Goal: Task Accomplishment & Management: Use online tool/utility

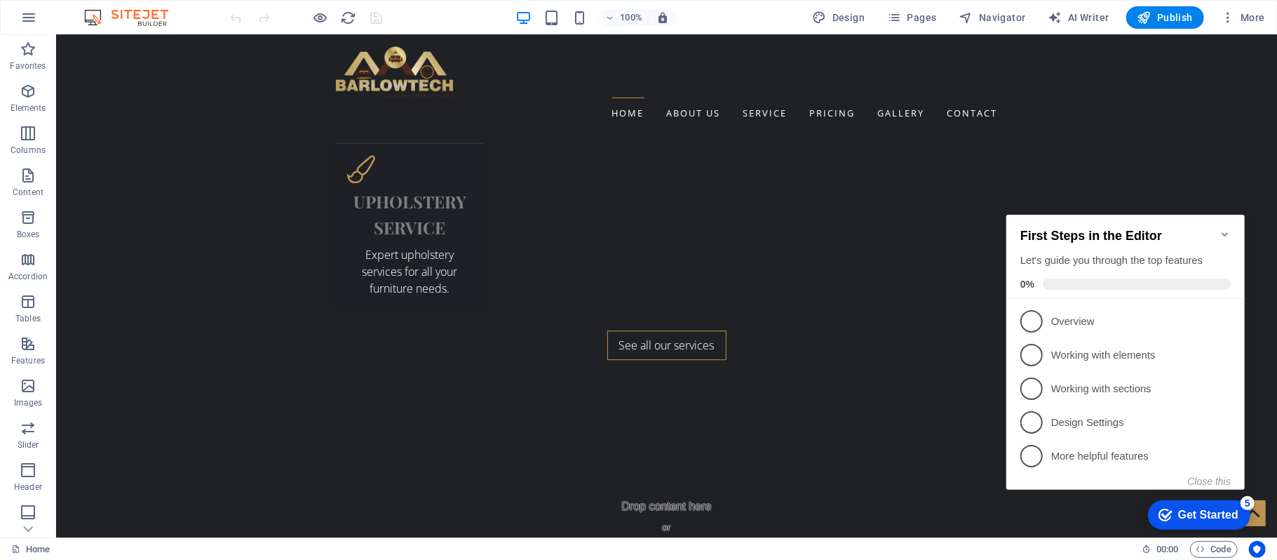
scroll to position [2808, 0]
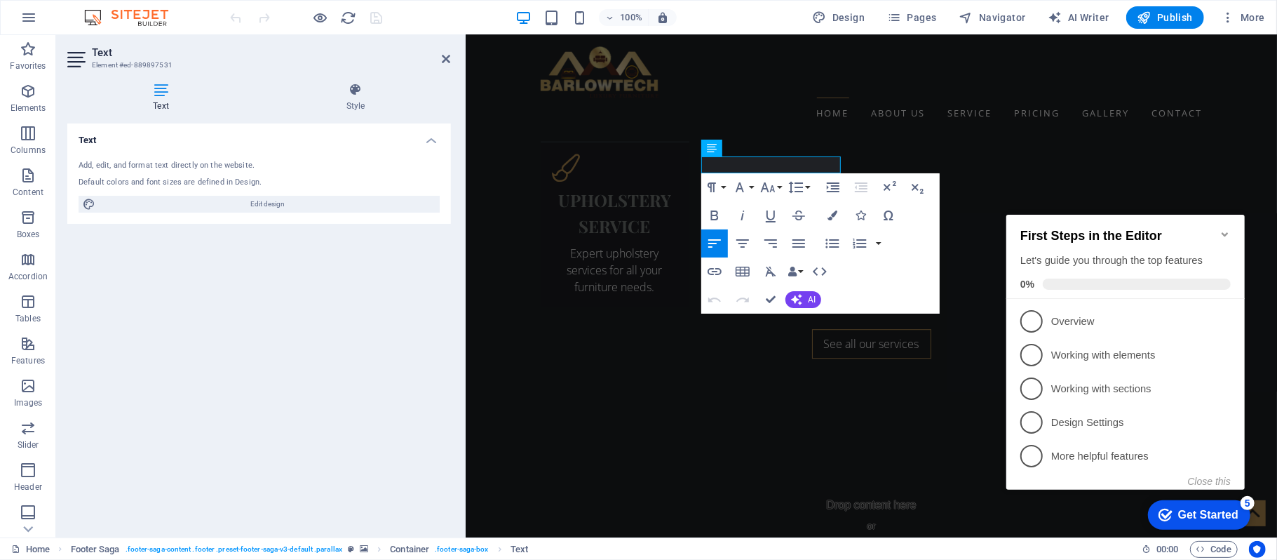
drag, startPoint x: 769, startPoint y: 160, endPoint x: 696, endPoint y: 163, distance: 73.0
click at [412, 329] on div "Text Add, edit, and format text directly on the website. Default colors and fon…" at bounding box center [259, 324] width 384 height 402
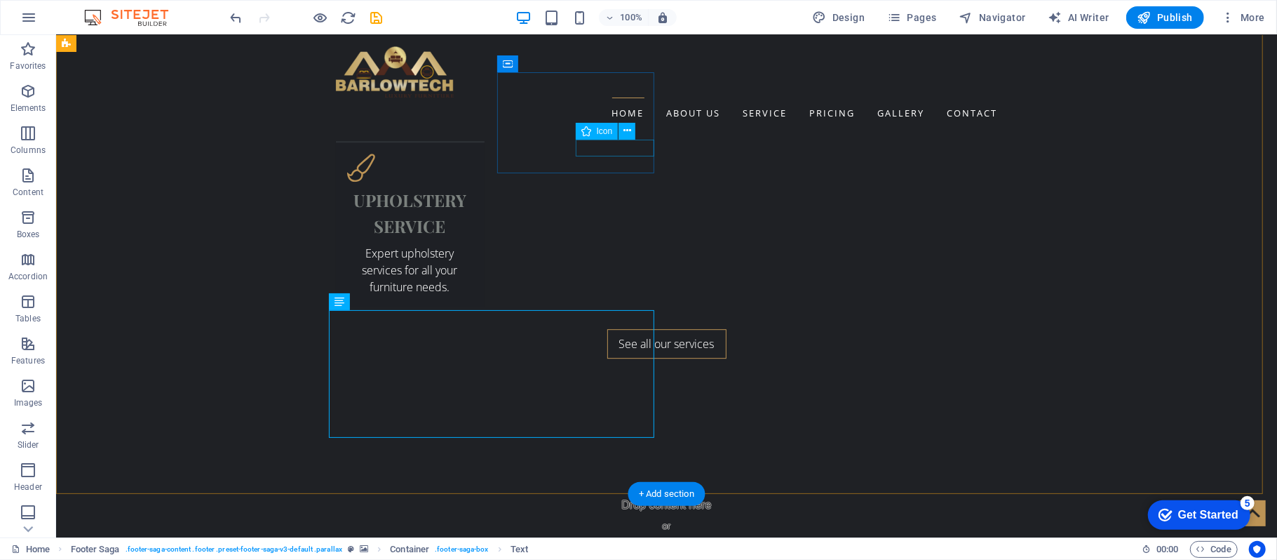
select select "xMidYMid"
select select "px"
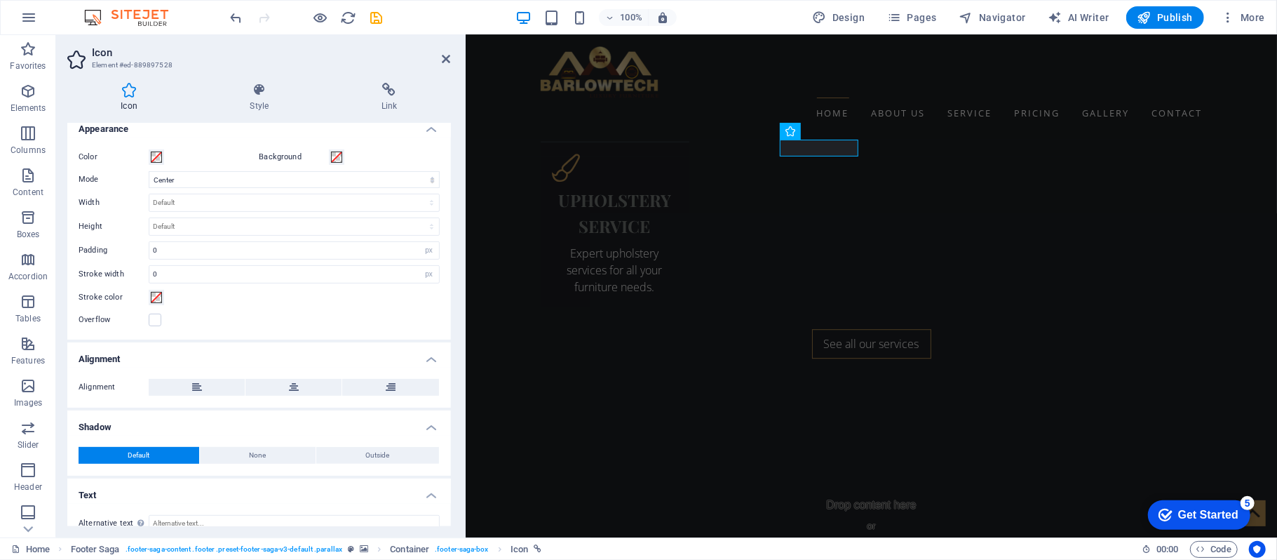
scroll to position [334, 0]
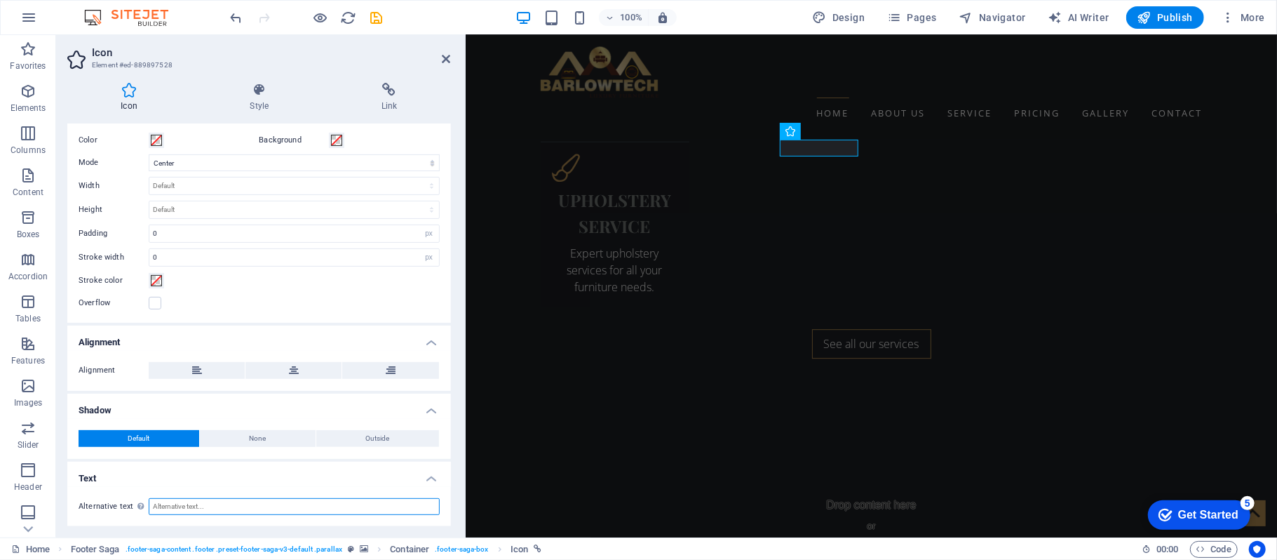
click at [273, 509] on input "Alternative text The alternative text is used by devices that cannot display im…" at bounding box center [294, 506] width 291 height 17
type input "p"
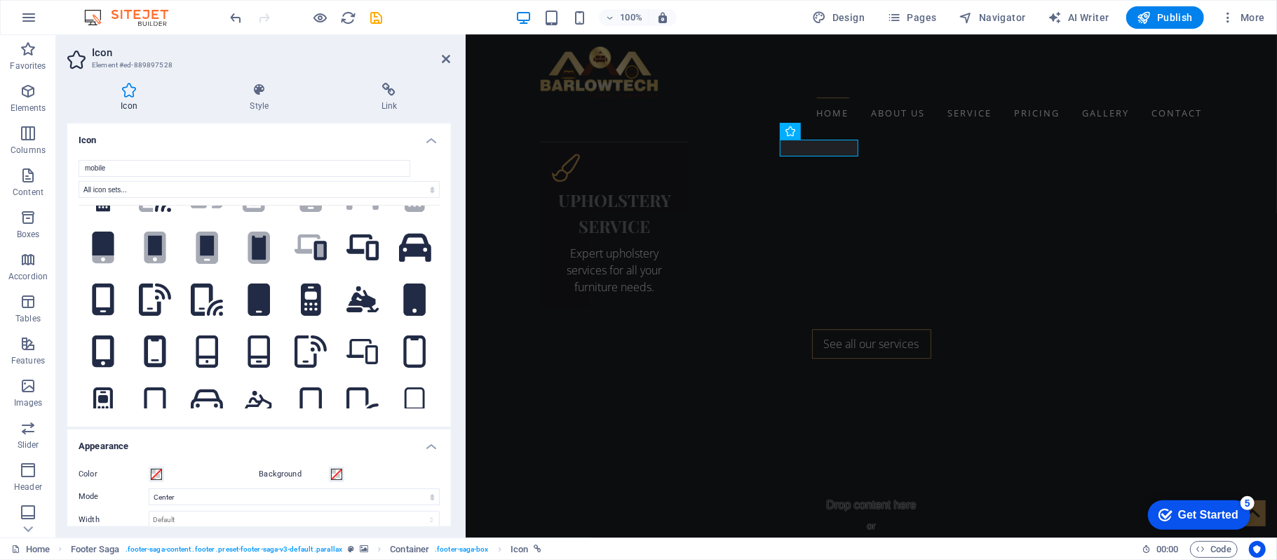
scroll to position [0, 0]
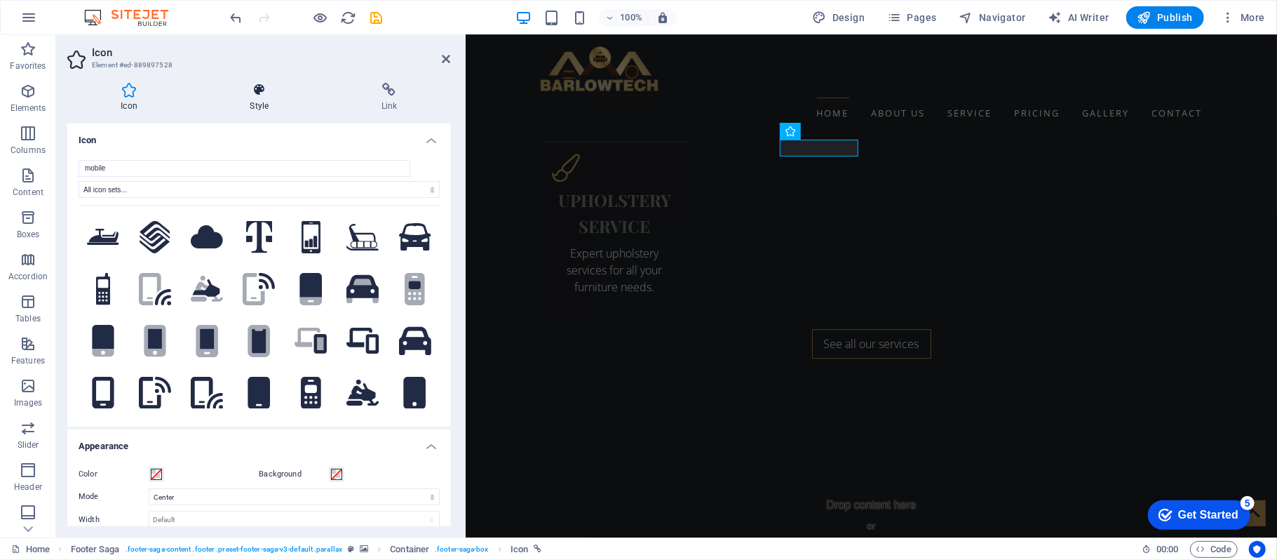
click at [264, 100] on h4 "Style" at bounding box center [261, 97] width 131 height 29
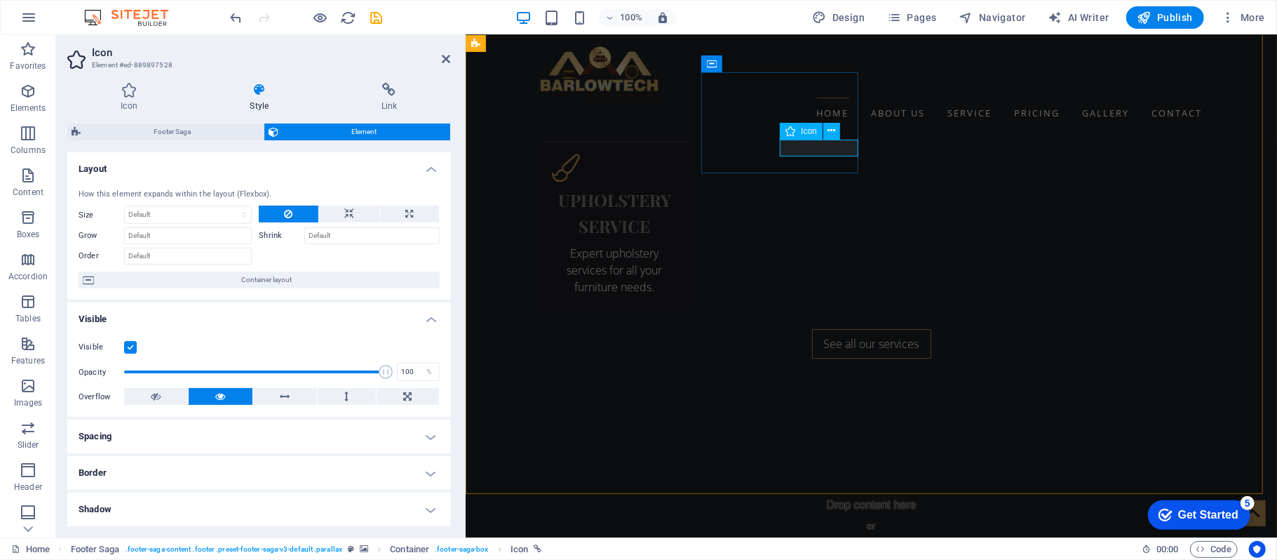
click at [130, 85] on icon at bounding box center [128, 90] width 123 height 14
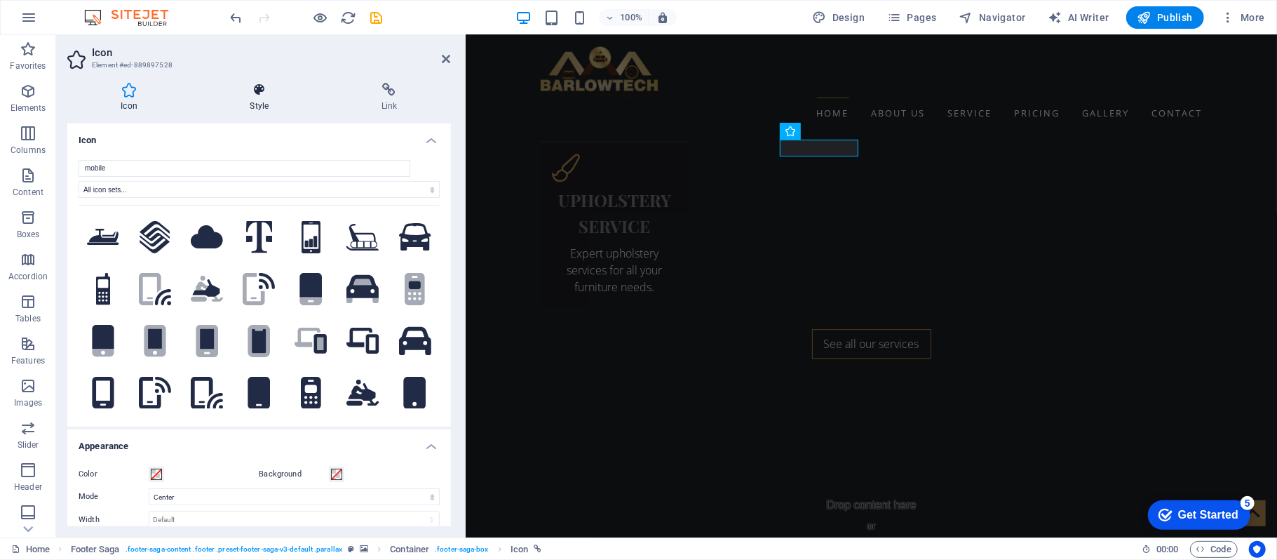
click at [259, 95] on icon at bounding box center [259, 90] width 126 height 14
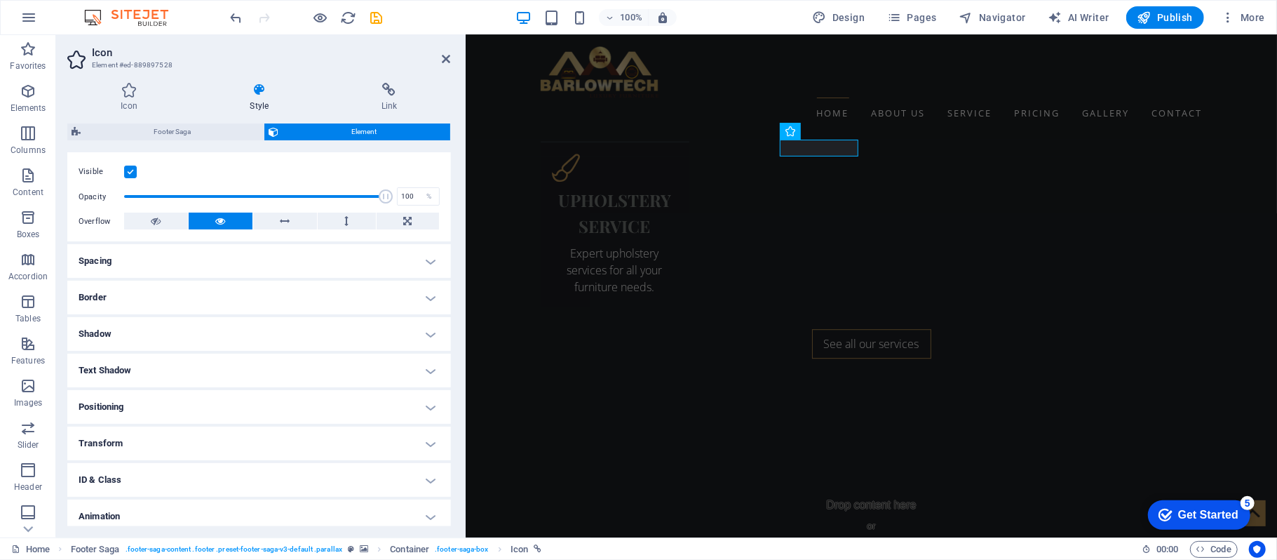
scroll to position [219, 0]
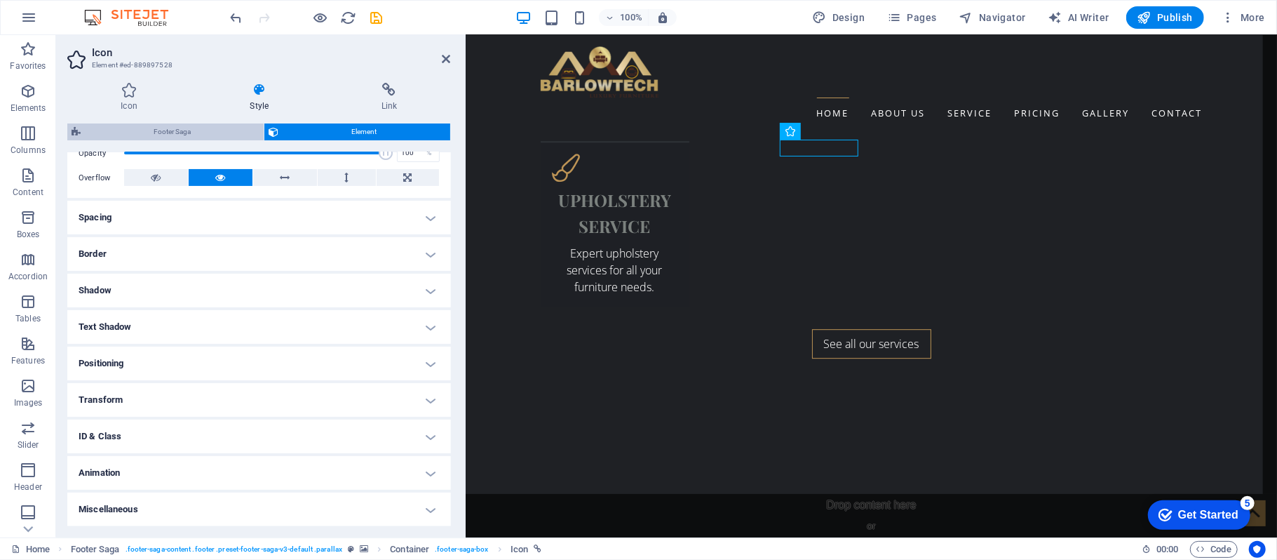
click at [177, 135] on span "Footer Saga" at bounding box center [172, 131] width 175 height 17
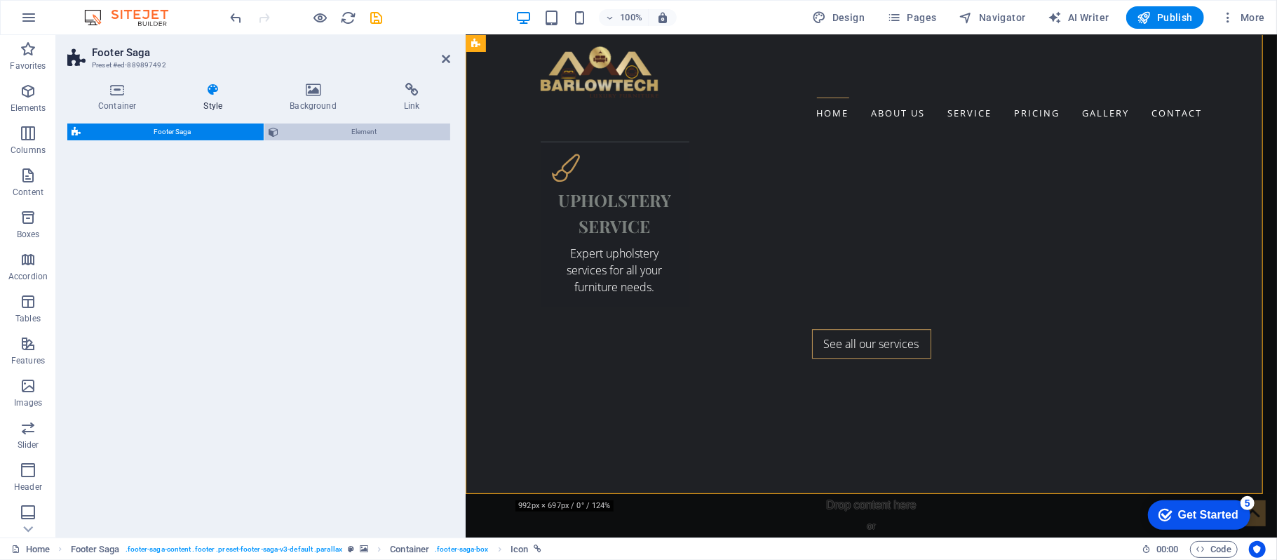
select select "rem"
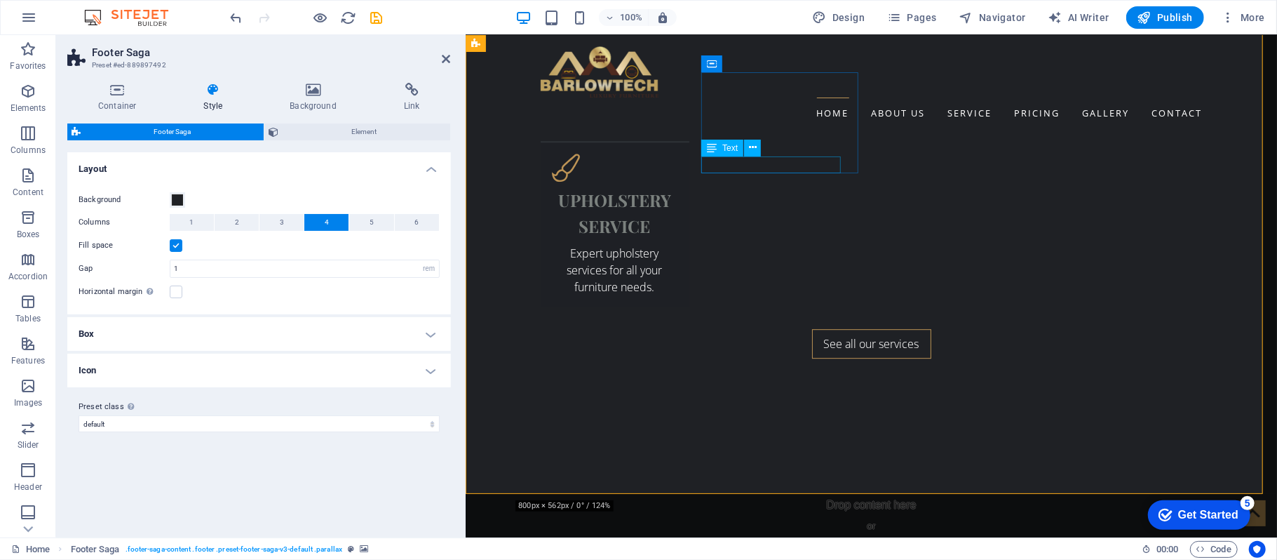
select select "xMidYMid"
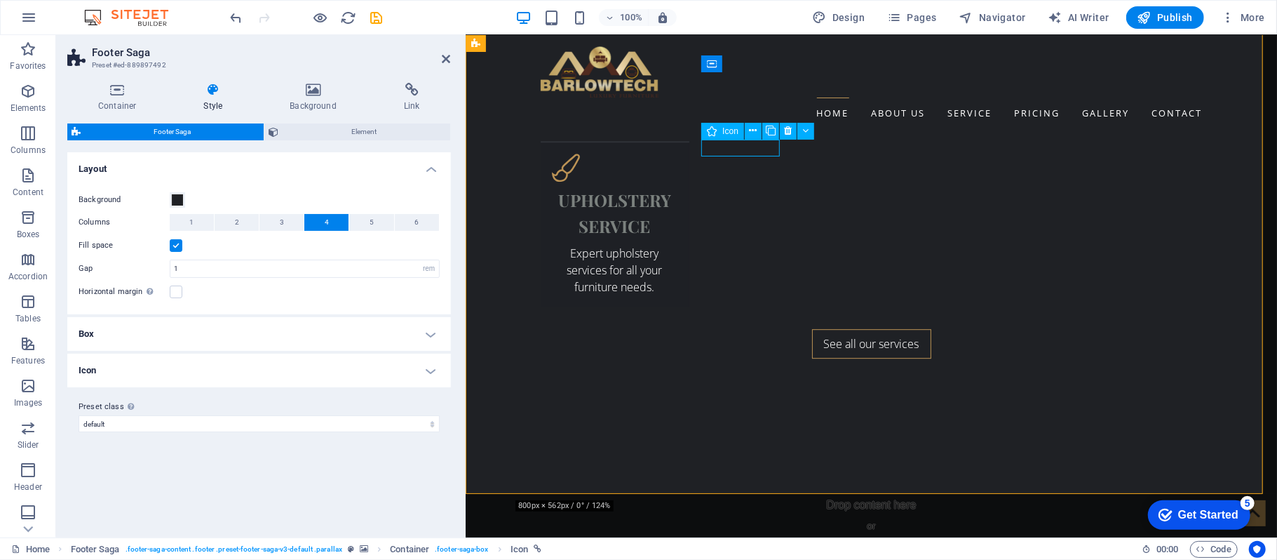
select select "px"
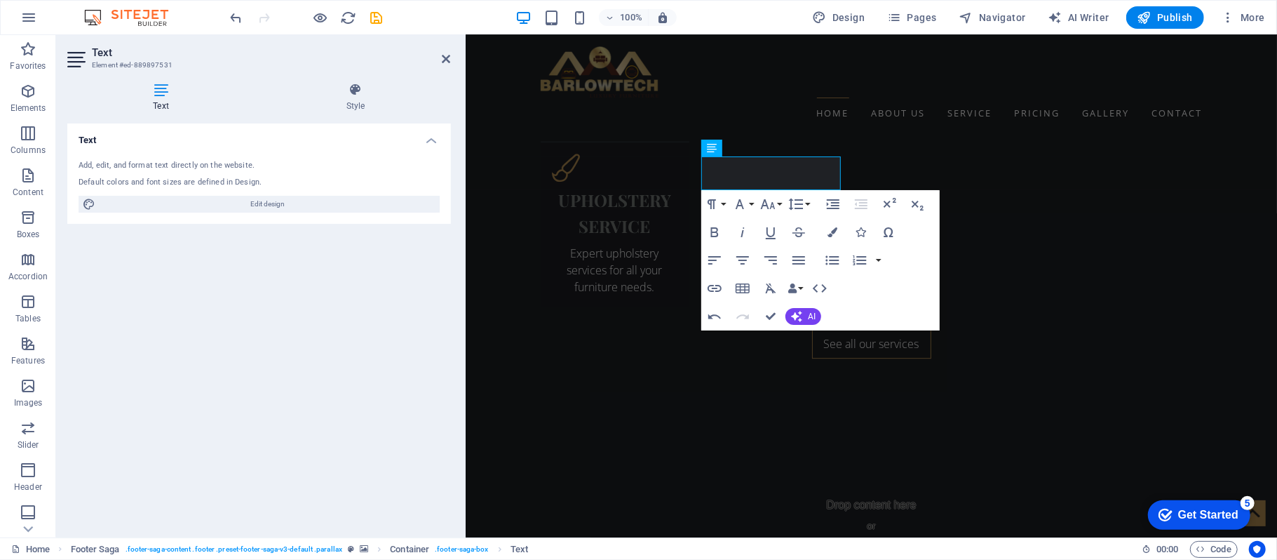
click at [435, 267] on div "Text Add, edit, and format text directly on the website. Default colors and fon…" at bounding box center [259, 324] width 384 height 402
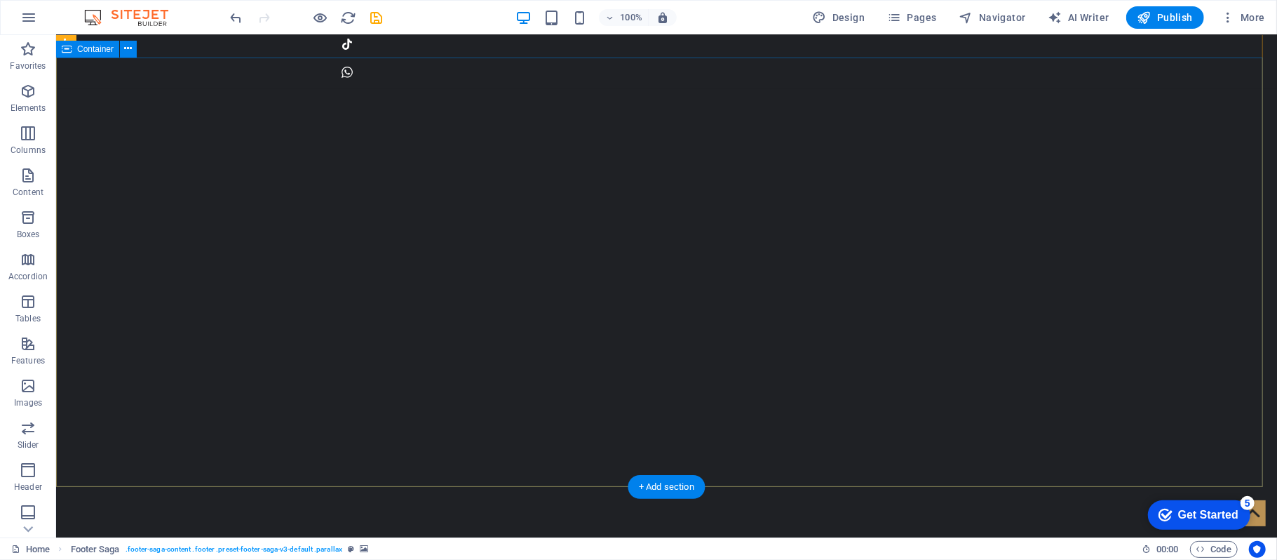
scroll to position [0, 0]
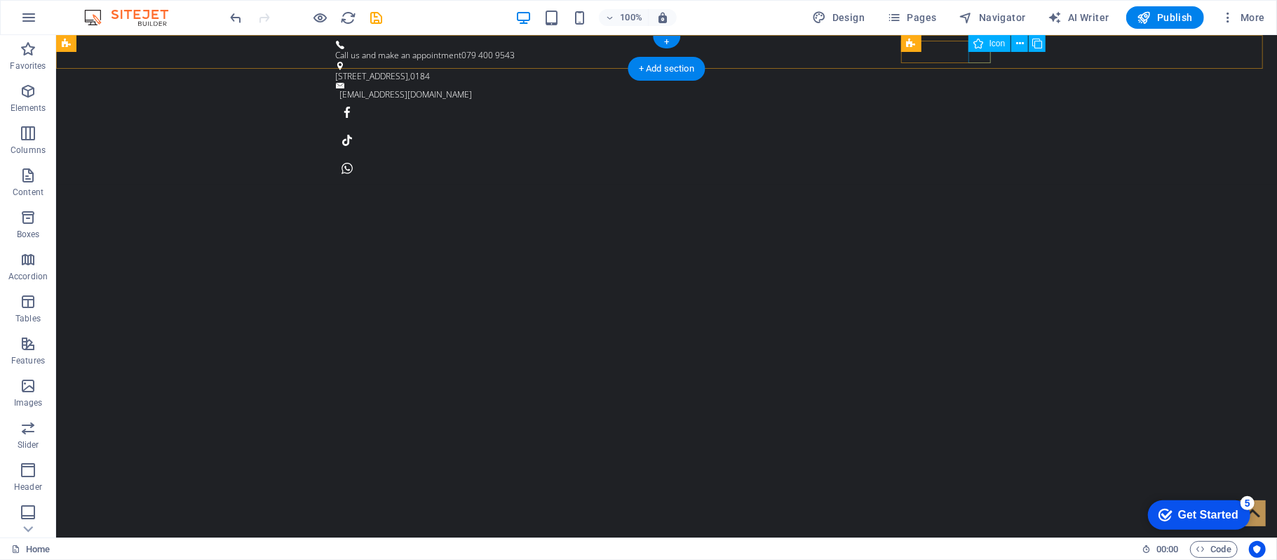
click at [984, 156] on figure at bounding box center [666, 167] width 662 height 22
select select "xMidYMid"
select select "px"
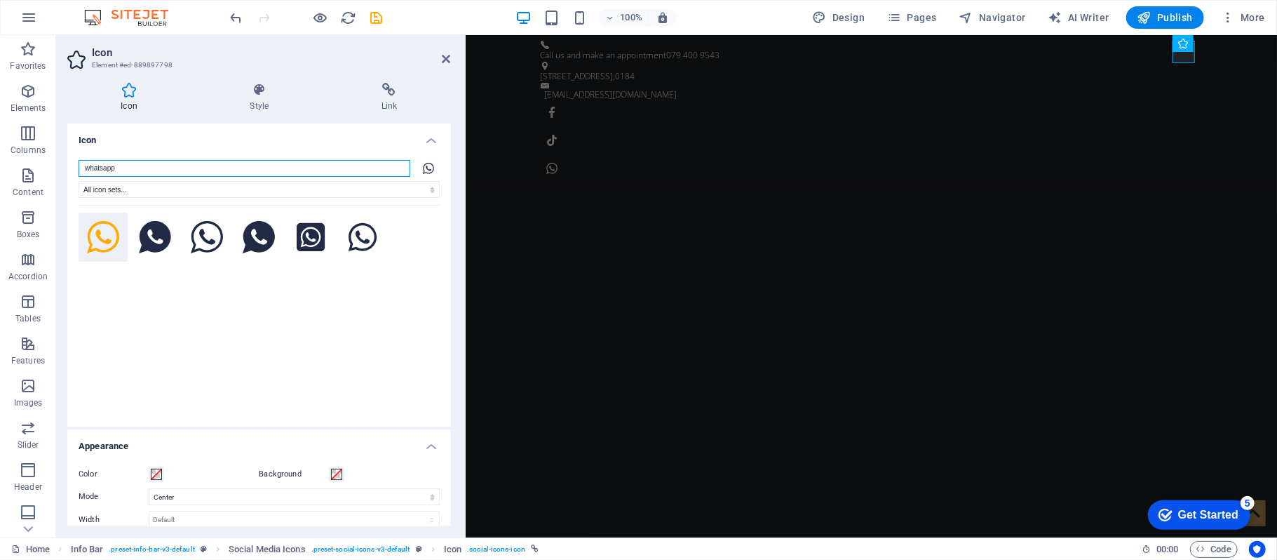
scroll to position [334, 0]
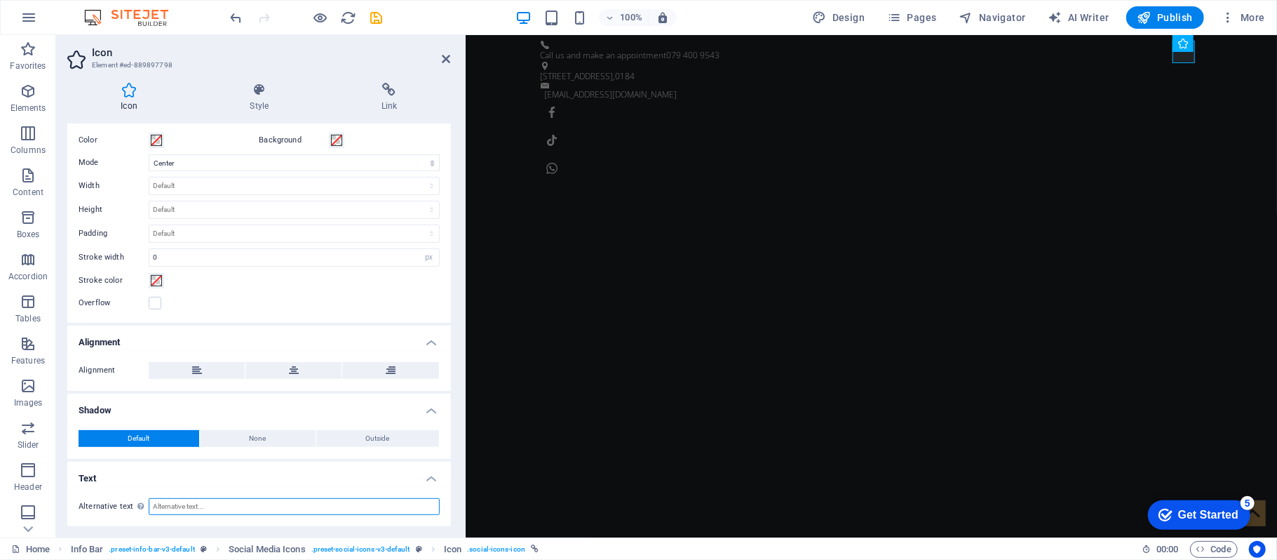
click at [231, 505] on input "Alternative text The alternative text is used by devices that cannot display im…" at bounding box center [294, 506] width 291 height 17
type input "0794009543"
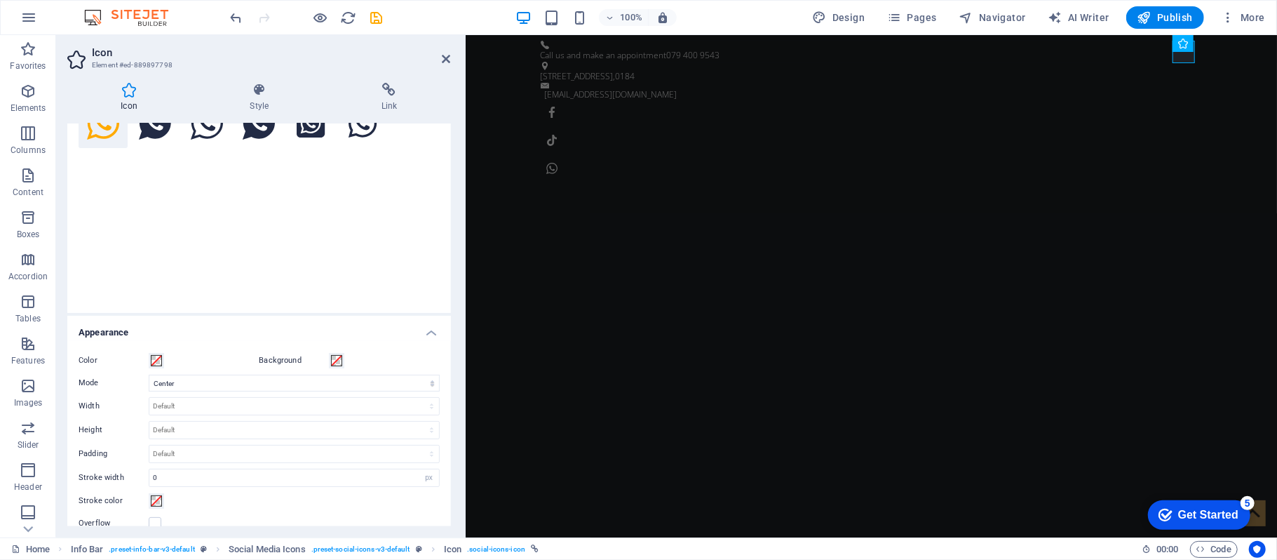
scroll to position [0, 0]
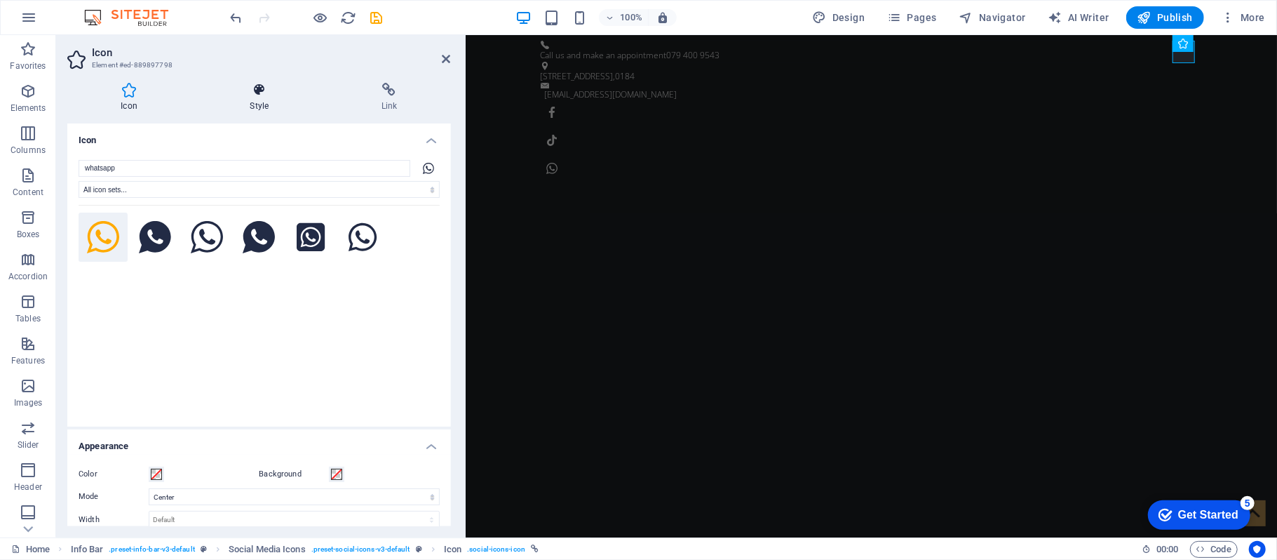
click at [250, 95] on icon at bounding box center [259, 90] width 126 height 14
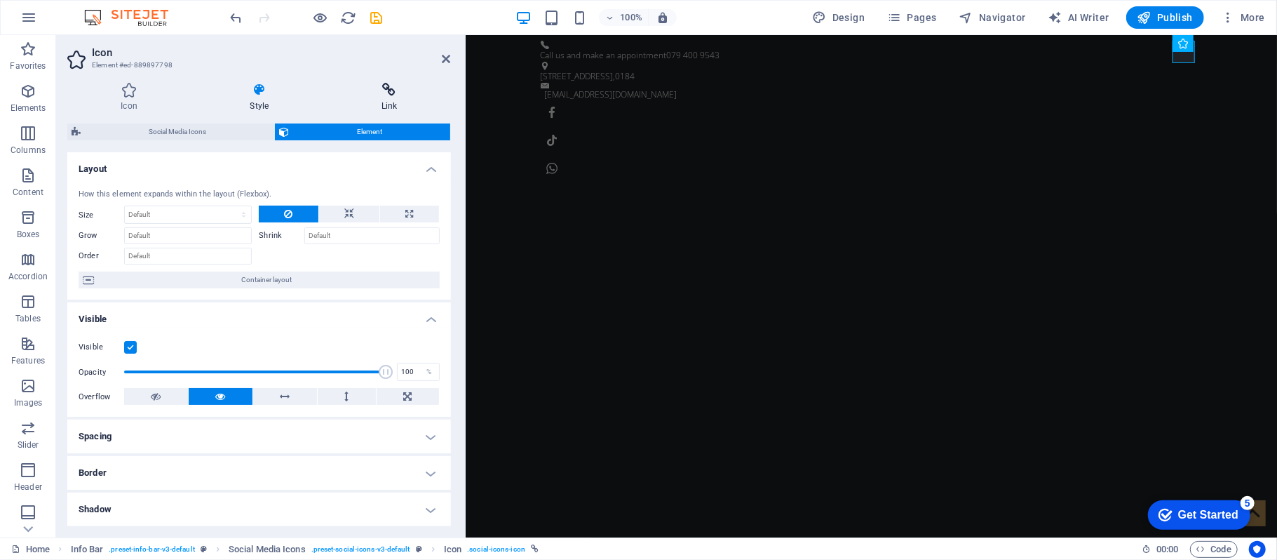
click at [391, 101] on h4 "Link" at bounding box center [388, 97] width 123 height 29
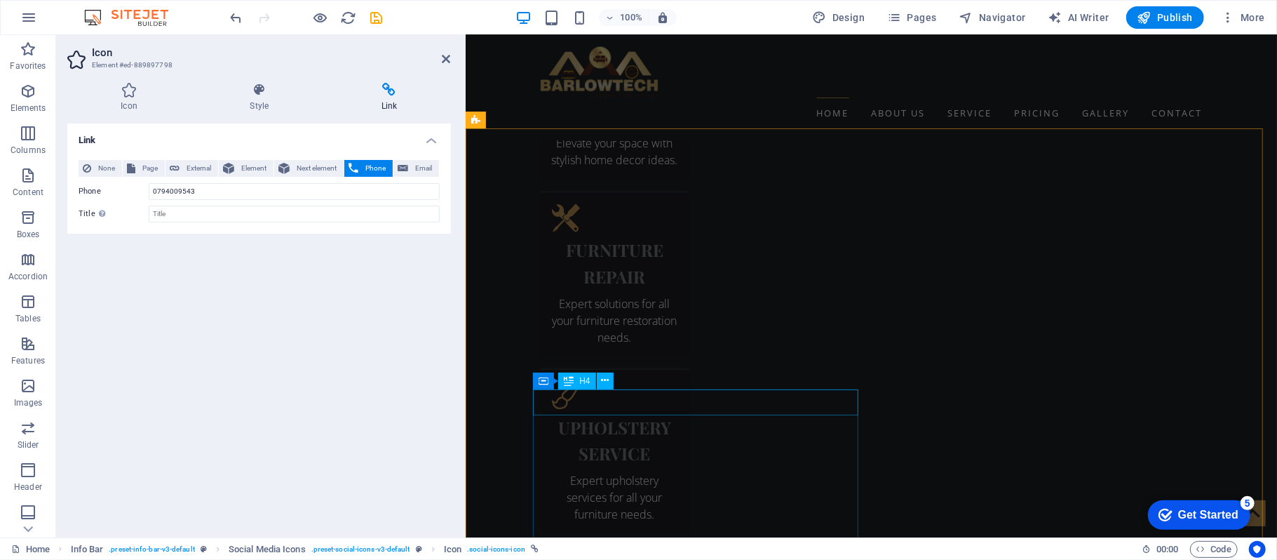
scroll to position [2805, 0]
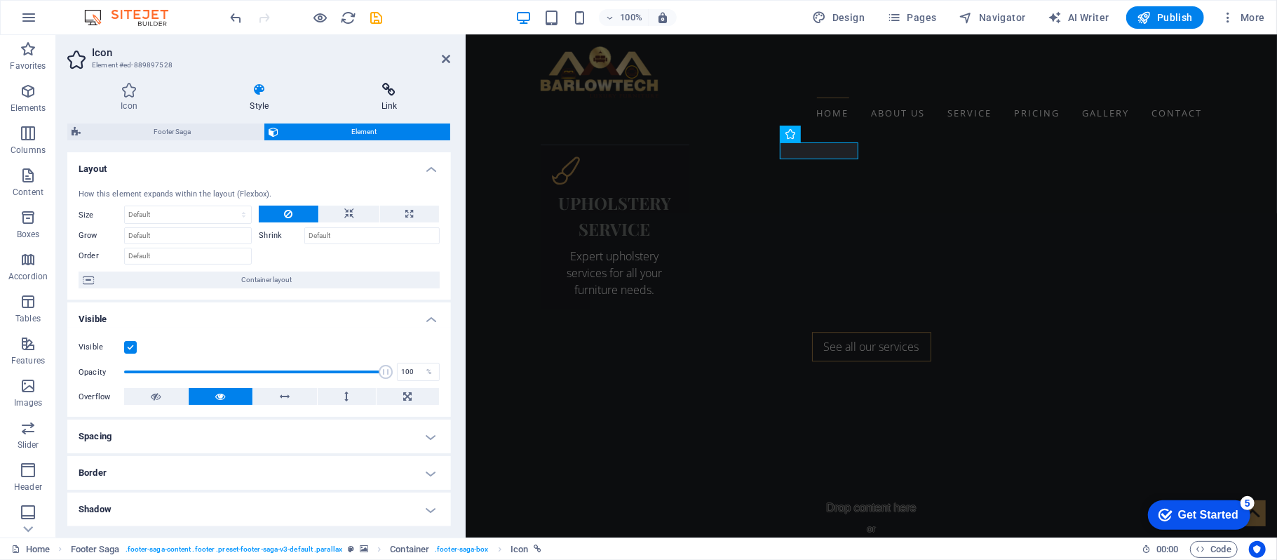
click at [382, 97] on h4 "Link" at bounding box center [388, 97] width 123 height 29
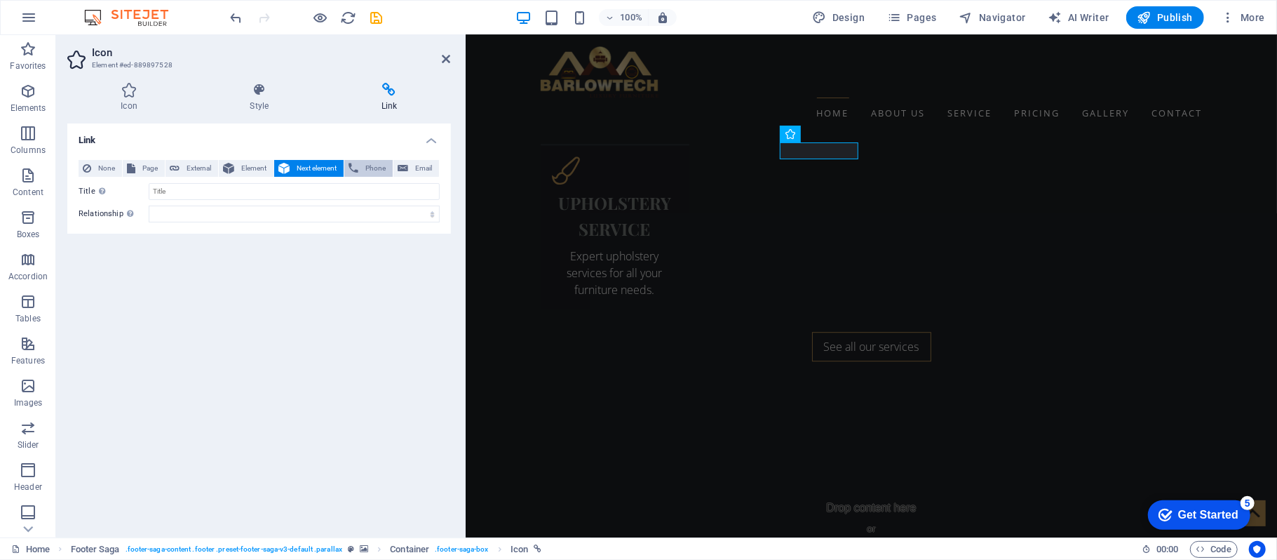
click at [370, 166] on span "Phone" at bounding box center [376, 168] width 26 height 17
click at [237, 188] on input "Phone" at bounding box center [294, 191] width 291 height 17
type input "0729465623"
drag, startPoint x: 446, startPoint y: 57, endPoint x: 436, endPoint y: 108, distance: 52.1
click at [446, 57] on icon at bounding box center [446, 58] width 8 height 11
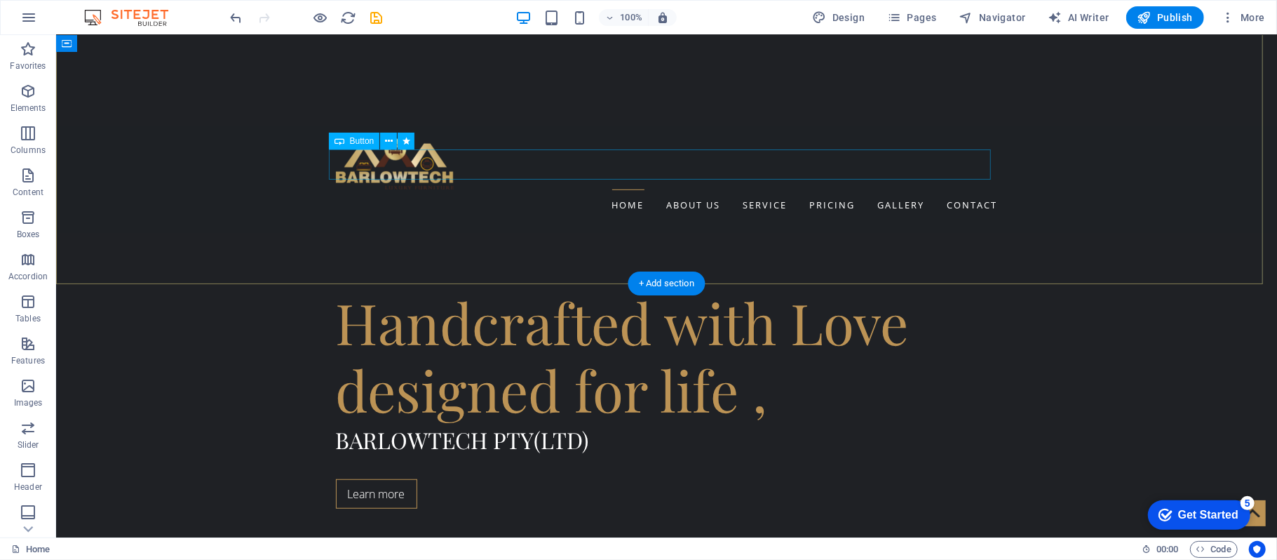
scroll to position [0, 0]
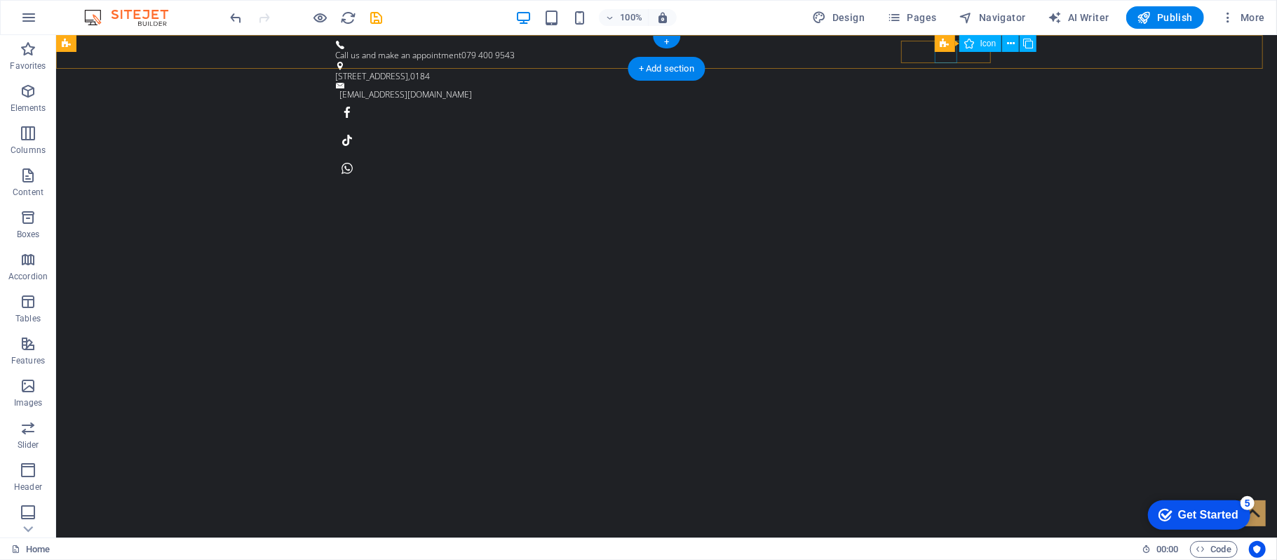
click at [947, 128] on figure at bounding box center [666, 139] width 662 height 22
select select "xMidYMid"
select select "px"
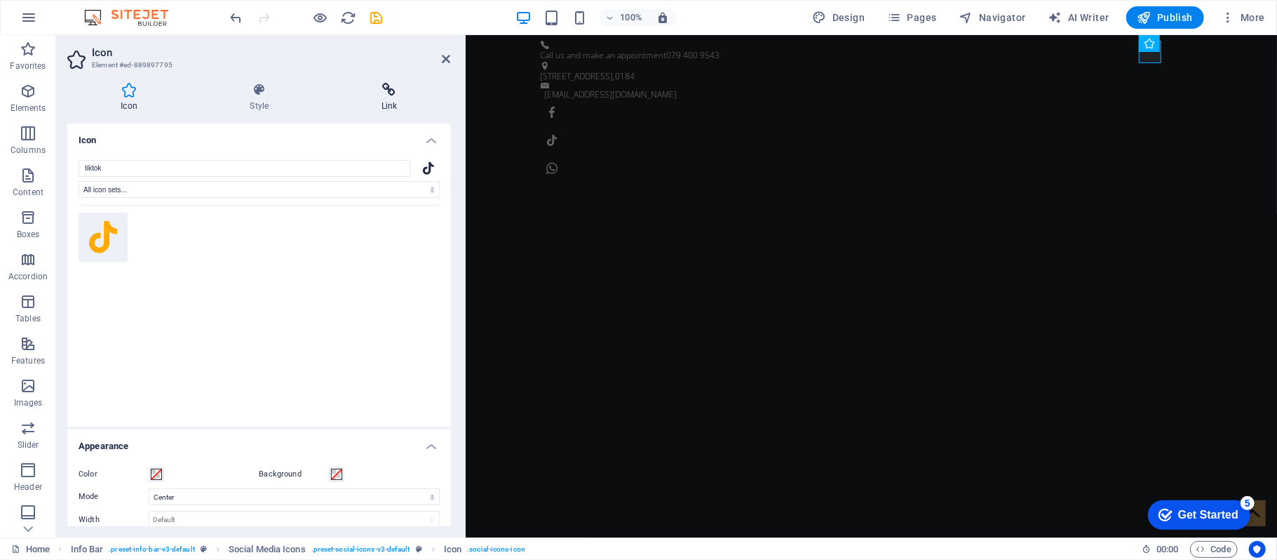
click at [381, 99] on h4 "Link" at bounding box center [388, 97] width 123 height 29
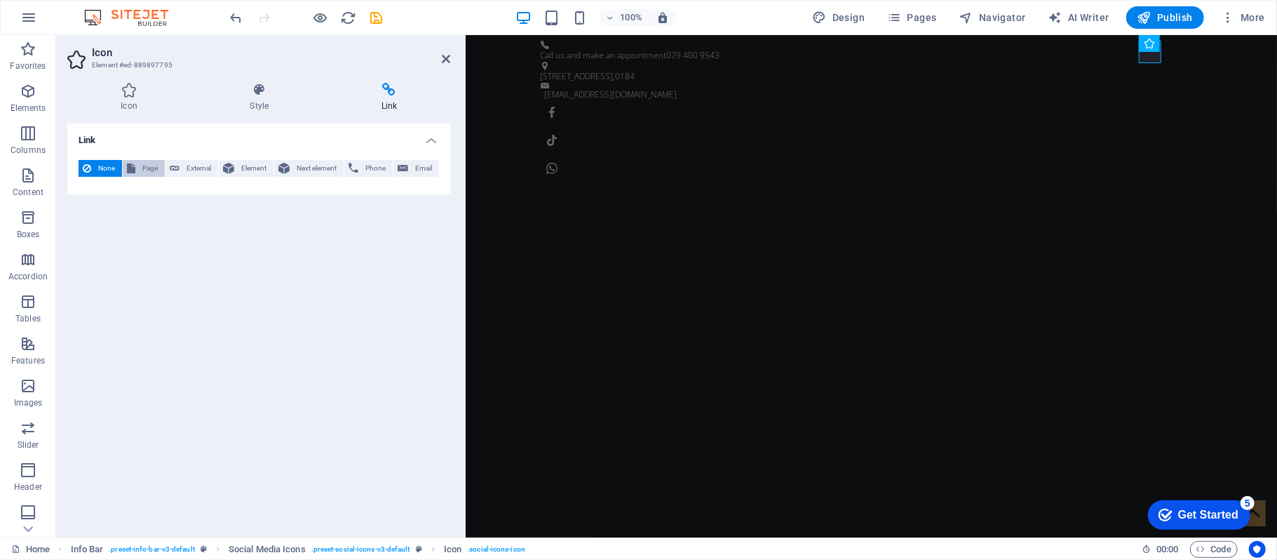
click at [147, 169] on span "Page" at bounding box center [150, 168] width 21 height 17
select select
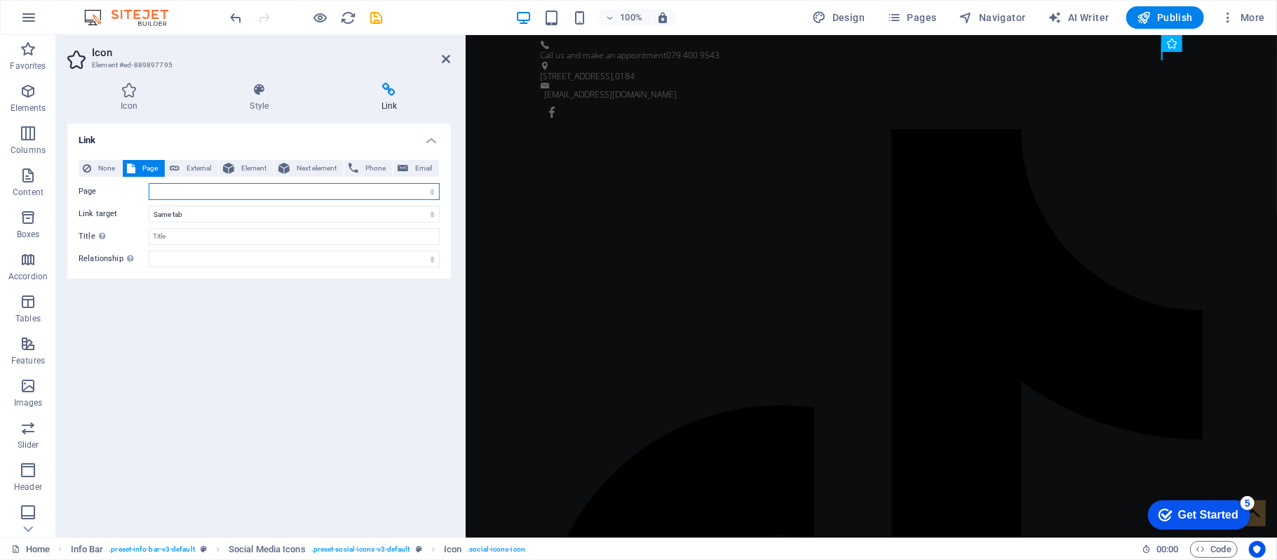
click at [172, 189] on select "Home About us Service Pricing Gallery Contact Legal Notice Privacy" at bounding box center [294, 191] width 291 height 17
click at [189, 264] on select "alternate author bookmark external help license next nofollow noreferrer noopen…" at bounding box center [294, 258] width 291 height 17
click at [201, 261] on select "alternate author bookmark external help license next nofollow noreferrer noopen…" at bounding box center [294, 258] width 291 height 17
click at [197, 165] on span "External" at bounding box center [199, 168] width 30 height 17
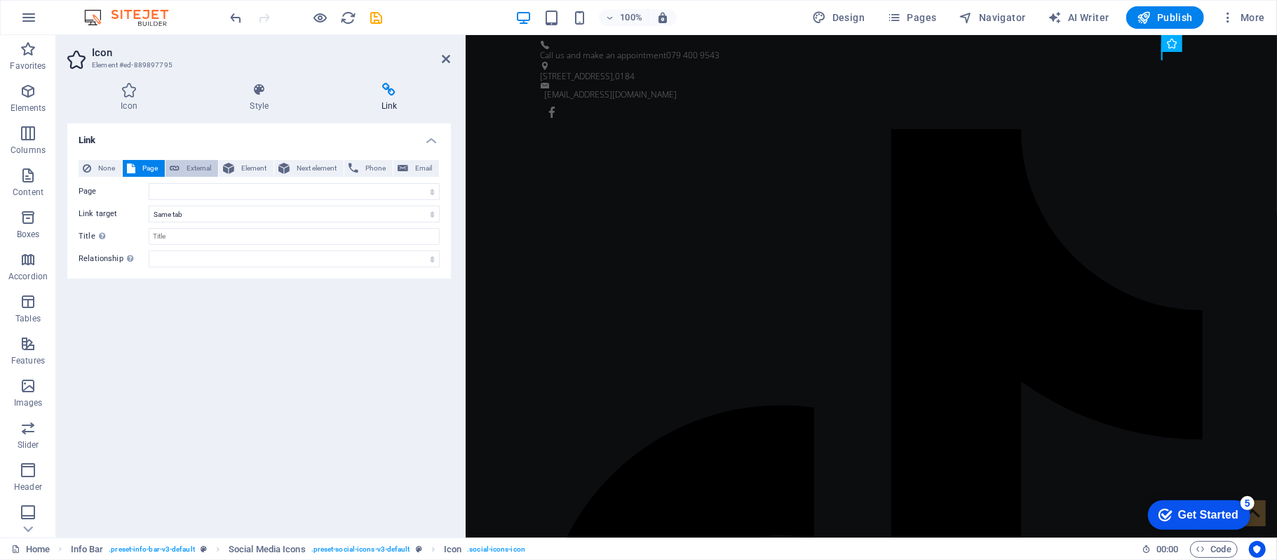
select select "blank"
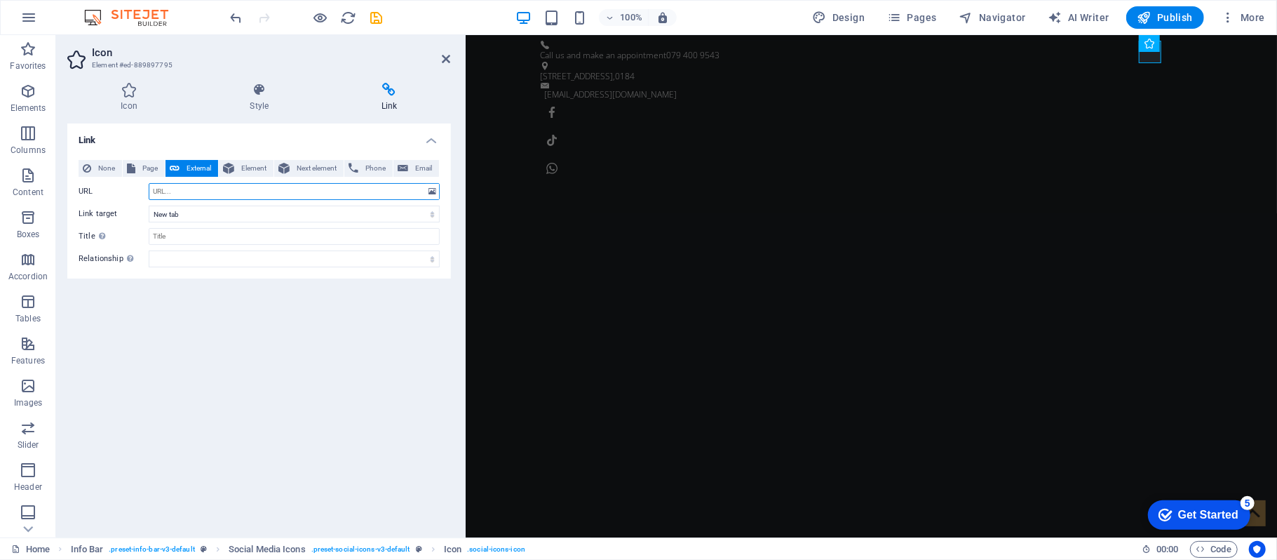
paste input "[URL][DOMAIN_NAME]"
type input "[URL][DOMAIN_NAME]"
click at [307, 343] on div "Link None Page External Element Next element Phone Email Page Home About us Ser…" at bounding box center [259, 324] width 384 height 402
click at [447, 60] on icon at bounding box center [446, 58] width 8 height 11
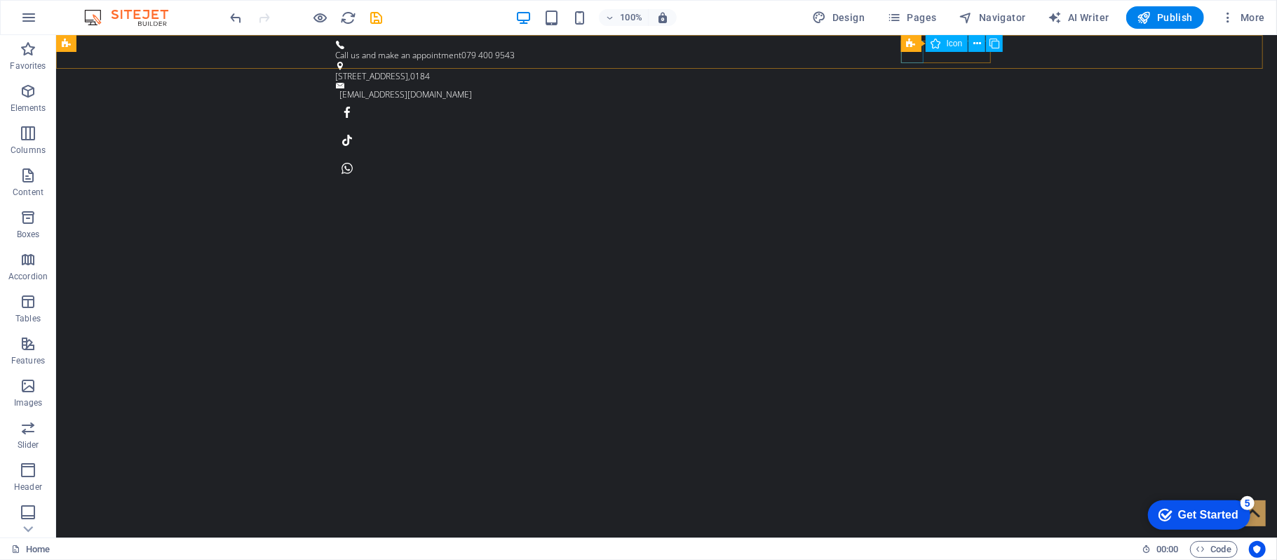
click at [912, 52] on div "Social Media Icons Icon" at bounding box center [956, 44] width 111 height 18
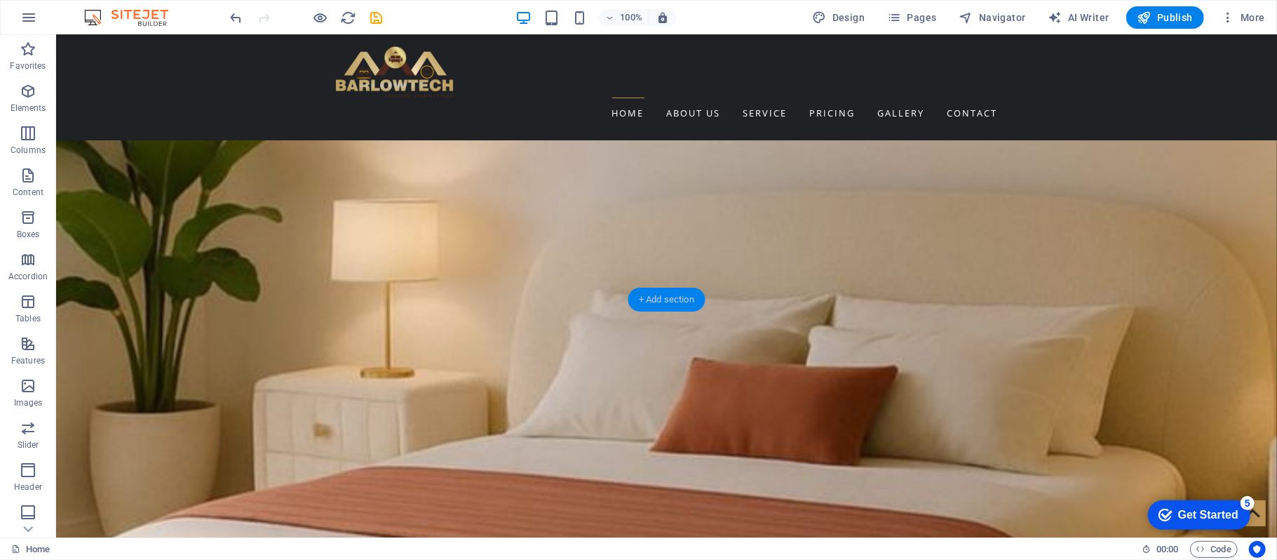
scroll to position [2524, 0]
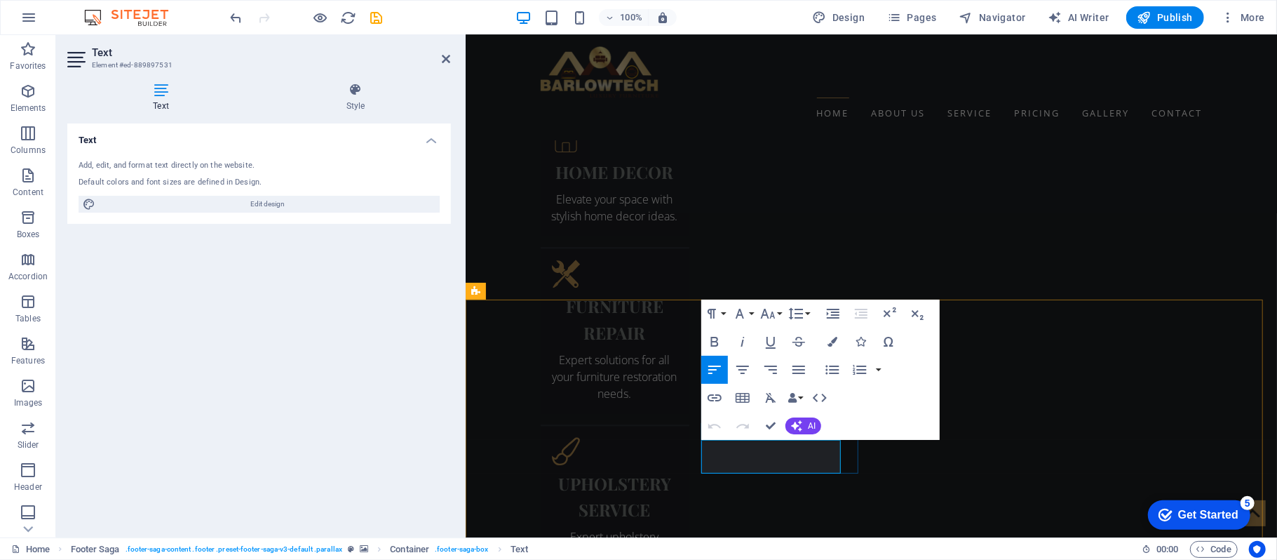
click at [299, 352] on div "Text Add, edit, and format text directly on the website. Default colors and fon…" at bounding box center [259, 324] width 384 height 402
select select "rem"
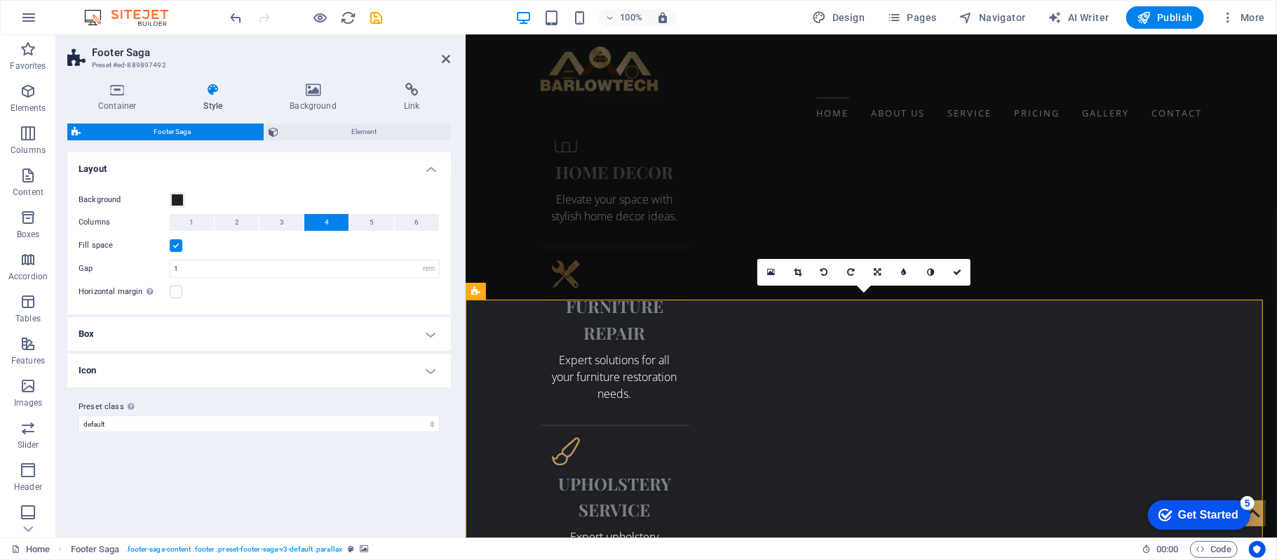
click at [411, 321] on h4 "Box" at bounding box center [259, 334] width 384 height 34
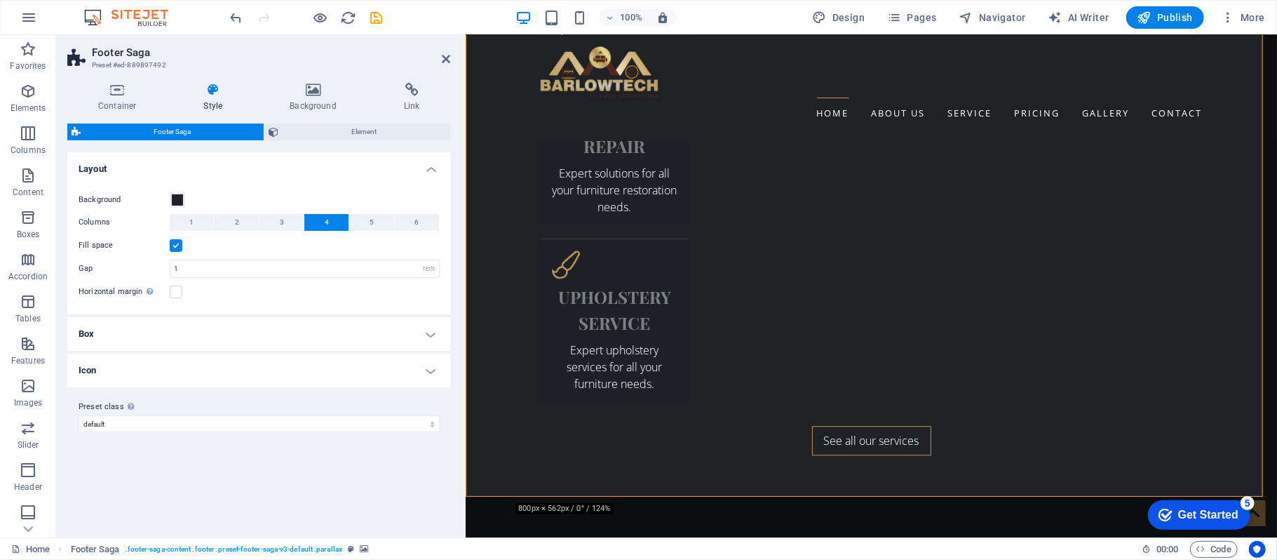
scroll to position [2805, 0]
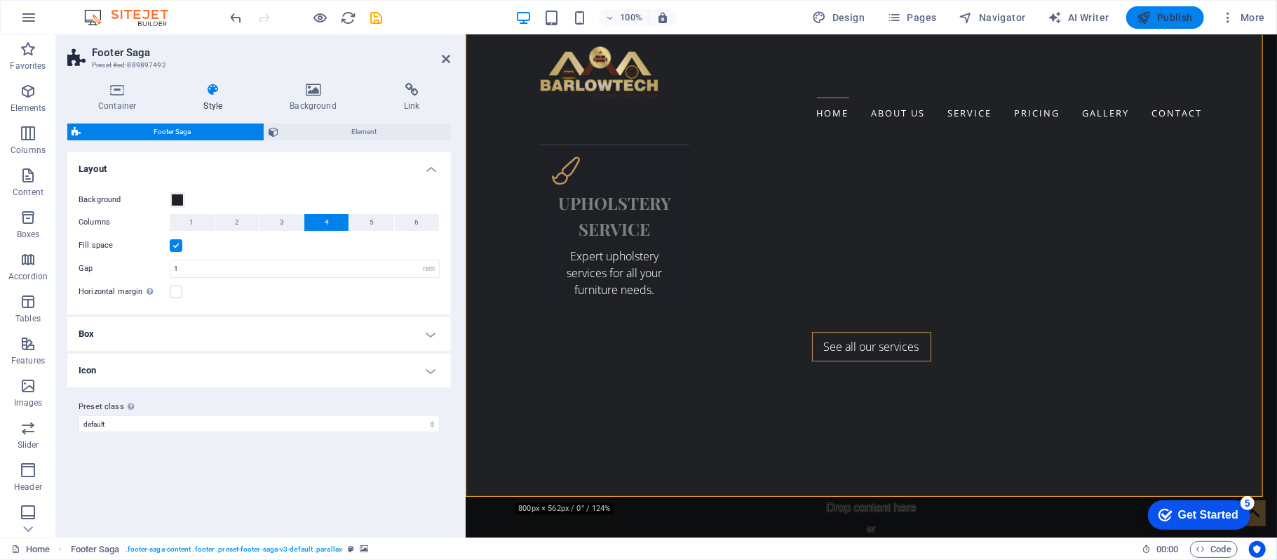
click at [1181, 14] on span "Publish" at bounding box center [1164, 18] width 55 height 14
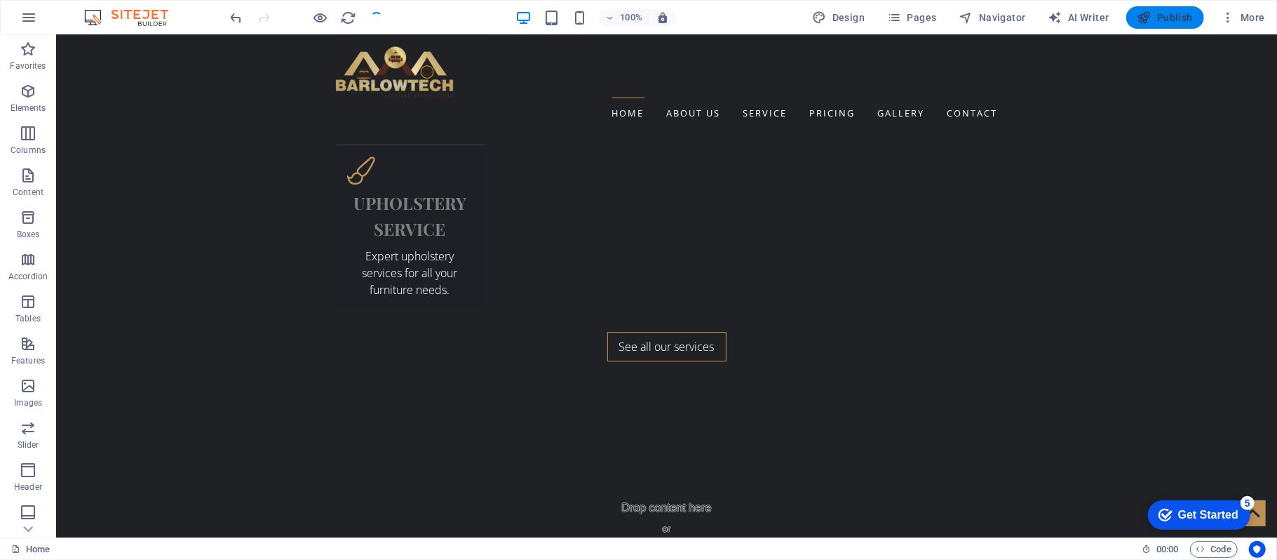
click at [1163, 17] on span "Publish" at bounding box center [1164, 18] width 55 height 14
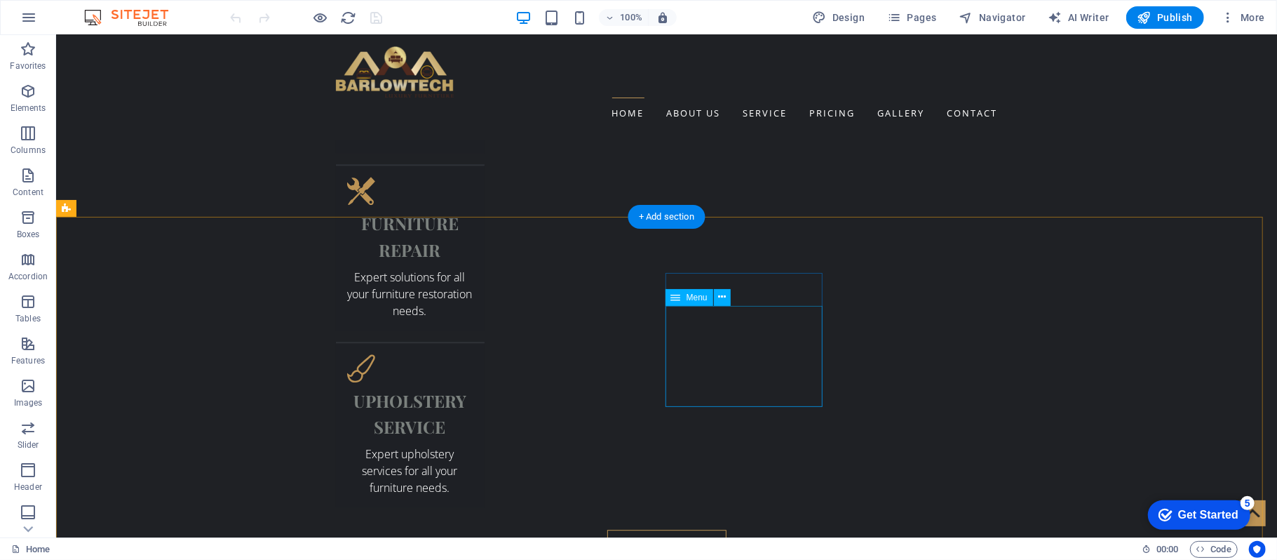
scroll to position [2805, 0]
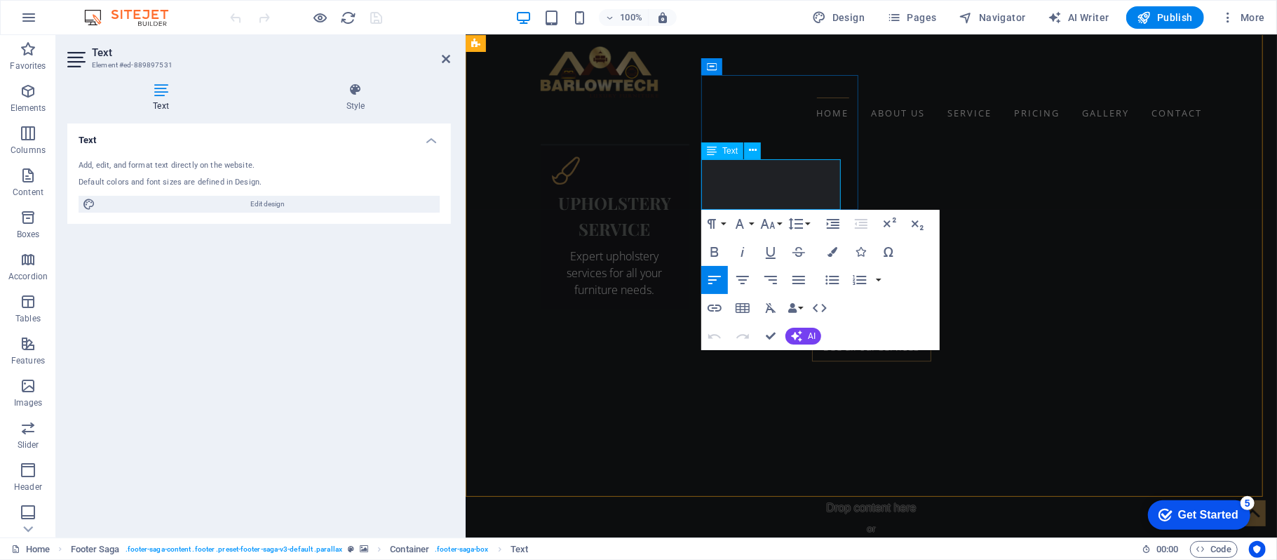
click at [368, 346] on div "Text Add, edit, and format text directly on the website. Default colors and fon…" at bounding box center [259, 324] width 384 height 402
drag, startPoint x: 382, startPoint y: 50, endPoint x: 445, endPoint y: 57, distance: 62.8
click at [445, 57] on icon at bounding box center [446, 58] width 8 height 11
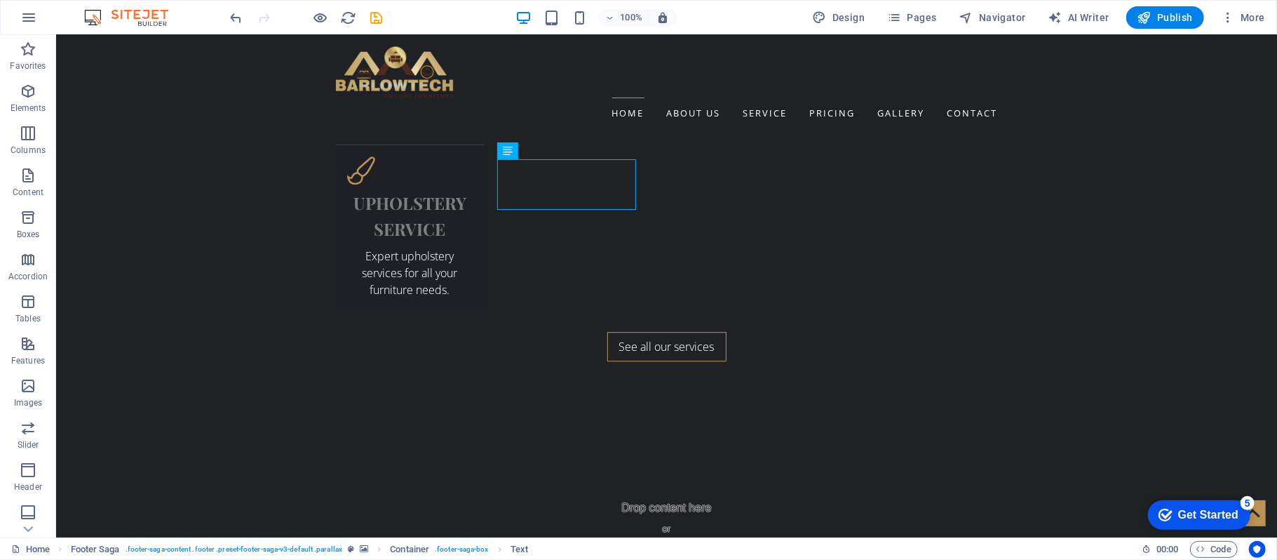
drag, startPoint x: 1223, startPoint y: 34, endPoint x: 1099, endPoint y: 124, distance: 152.6
click at [1165, 20] on span "Publish" at bounding box center [1164, 18] width 55 height 14
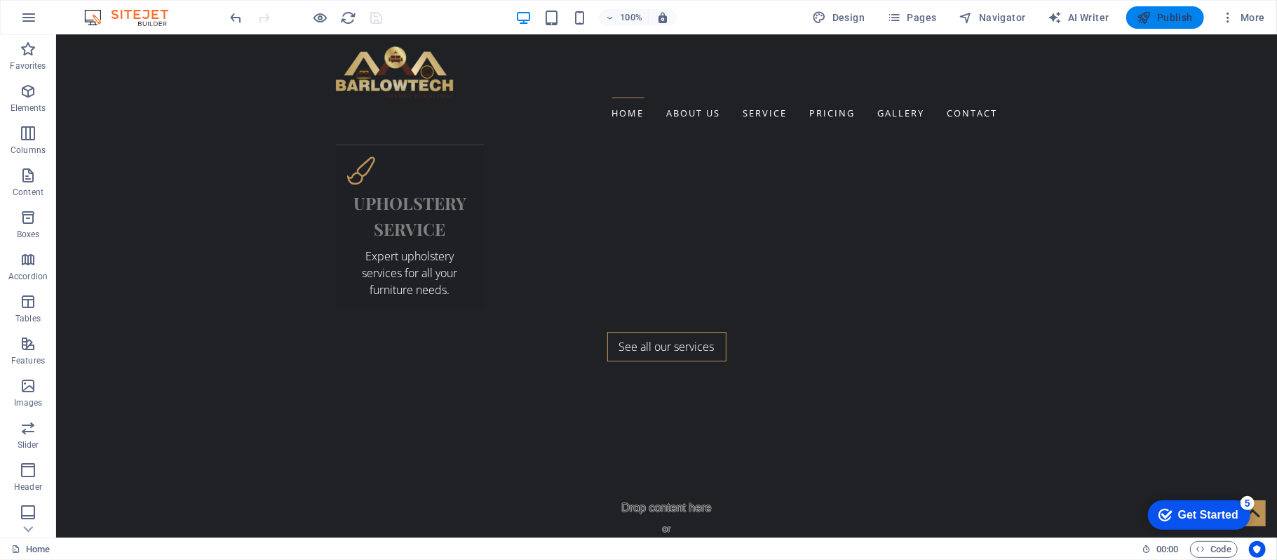
click at [1160, 24] on span "Publish" at bounding box center [1164, 18] width 55 height 14
drag, startPoint x: 1160, startPoint y: 24, endPoint x: 1134, endPoint y: 25, distance: 26.0
click at [1149, 29] on div "100% Design Pages Navigator AI Writer Publish More" at bounding box center [638, 18] width 1275 height 34
